Goal: Navigation & Orientation: Find specific page/section

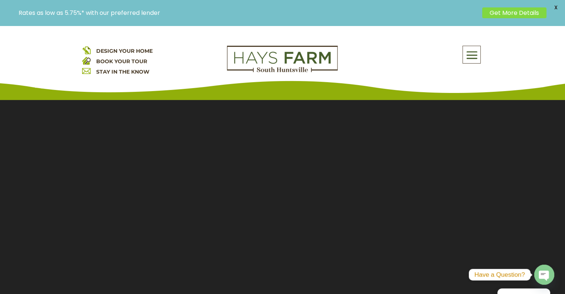
click at [470, 56] on span at bounding box center [470, 55] width 17 height 17
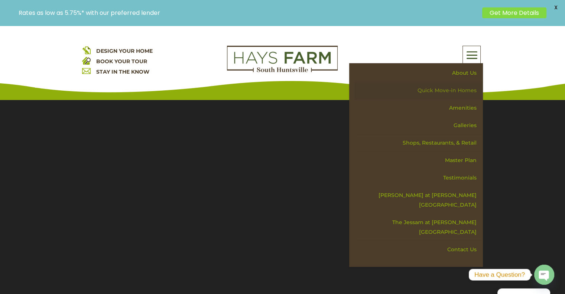
click at [463, 91] on link "Quick Move-in Homes" at bounding box center [418, 90] width 128 height 17
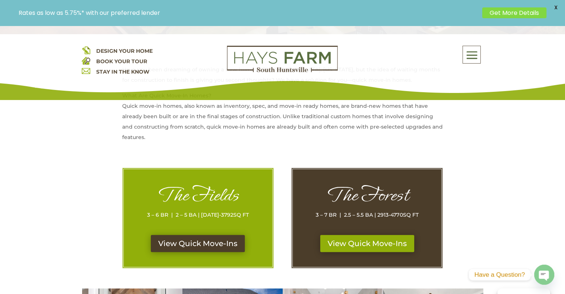
scroll to position [327, 0]
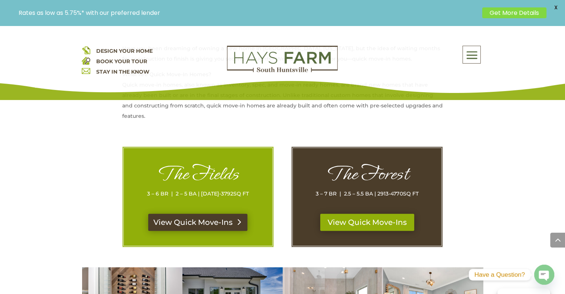
click at [203, 222] on link "View Quick Move-Ins" at bounding box center [197, 221] width 99 height 17
